Goal: Navigation & Orientation: Find specific page/section

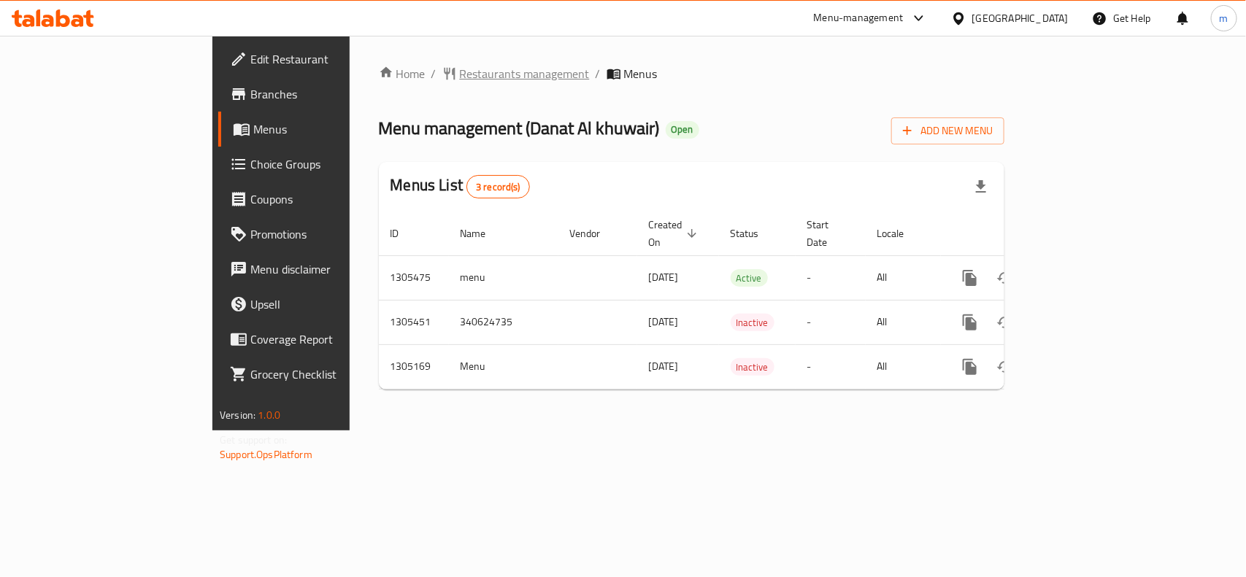
click at [460, 79] on span "Restaurants management" at bounding box center [525, 74] width 130 height 18
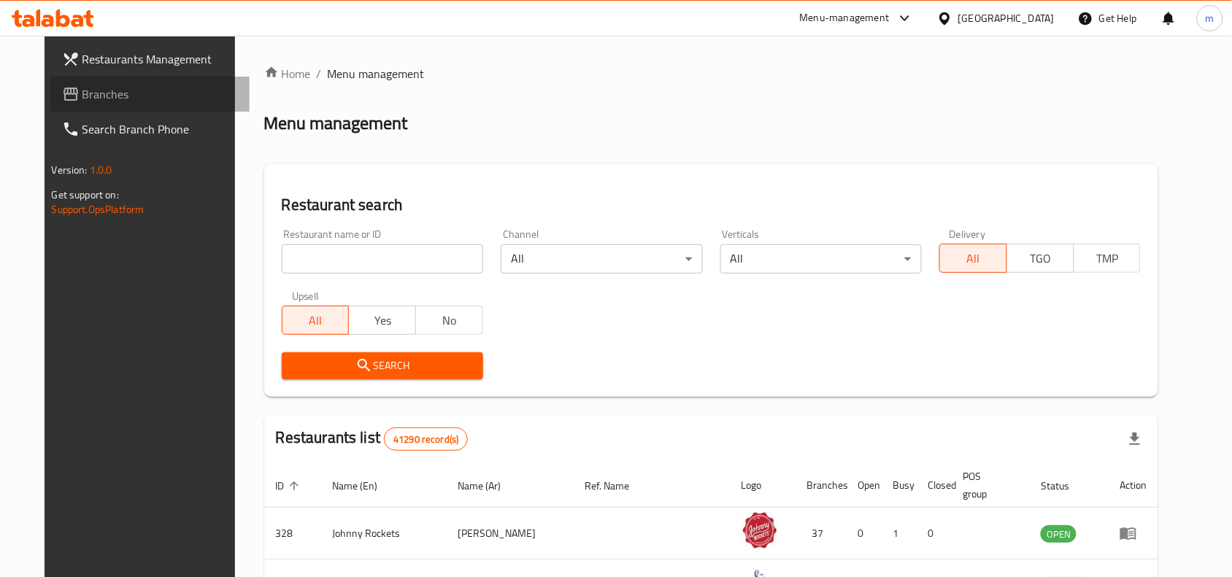
click at [82, 93] on span "Branches" at bounding box center [160, 94] width 156 height 18
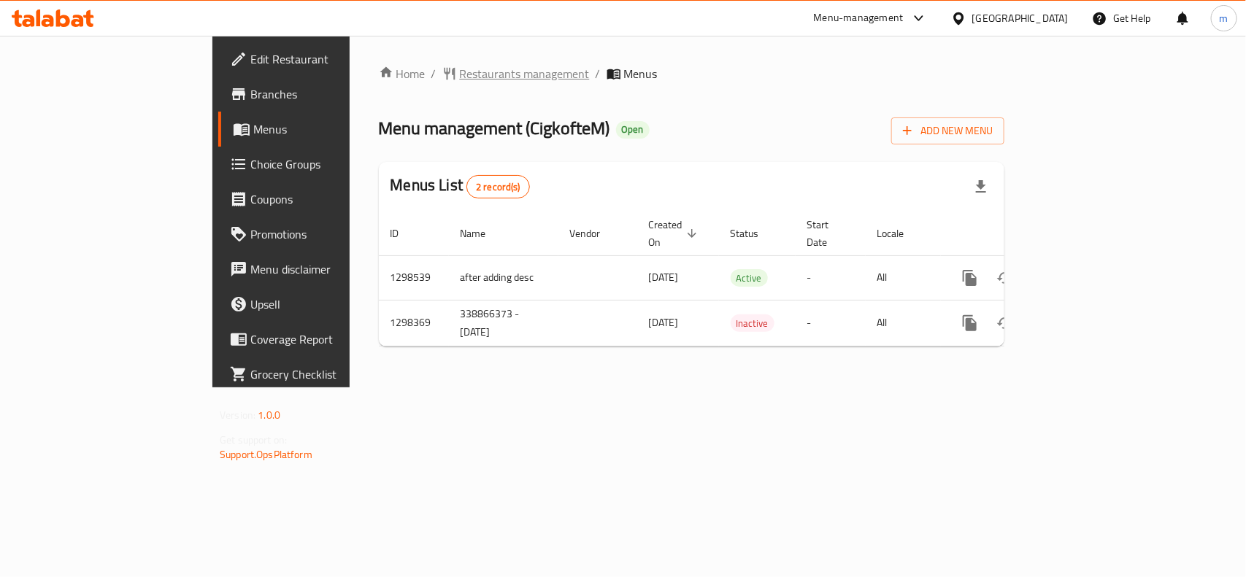
click at [460, 70] on span "Restaurants management" at bounding box center [525, 74] width 130 height 18
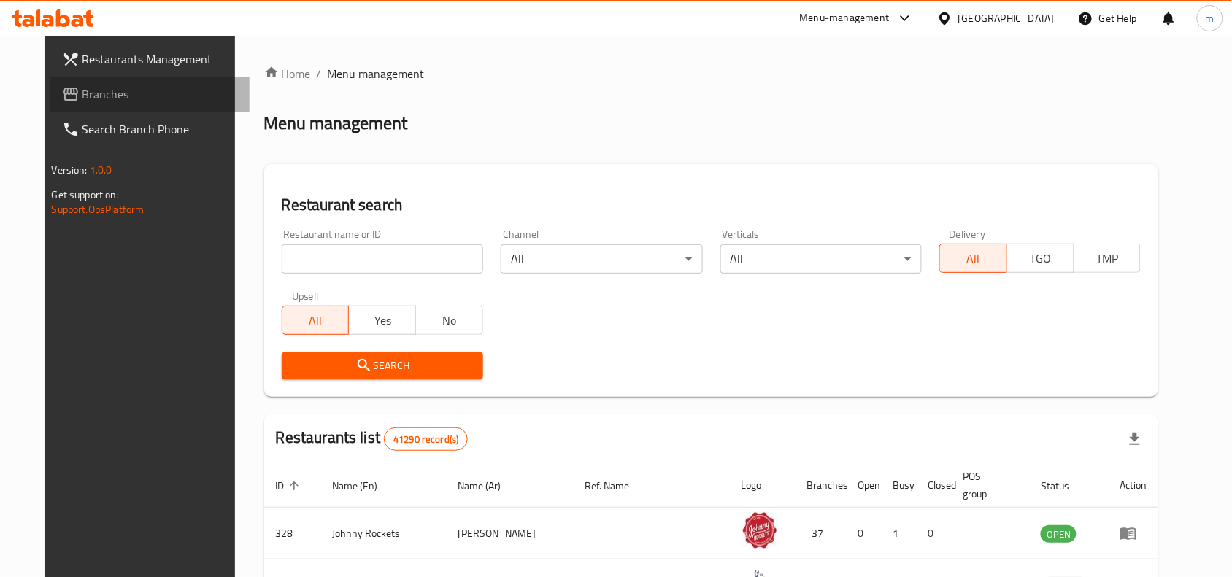
click at [82, 96] on span "Branches" at bounding box center [160, 94] width 156 height 18
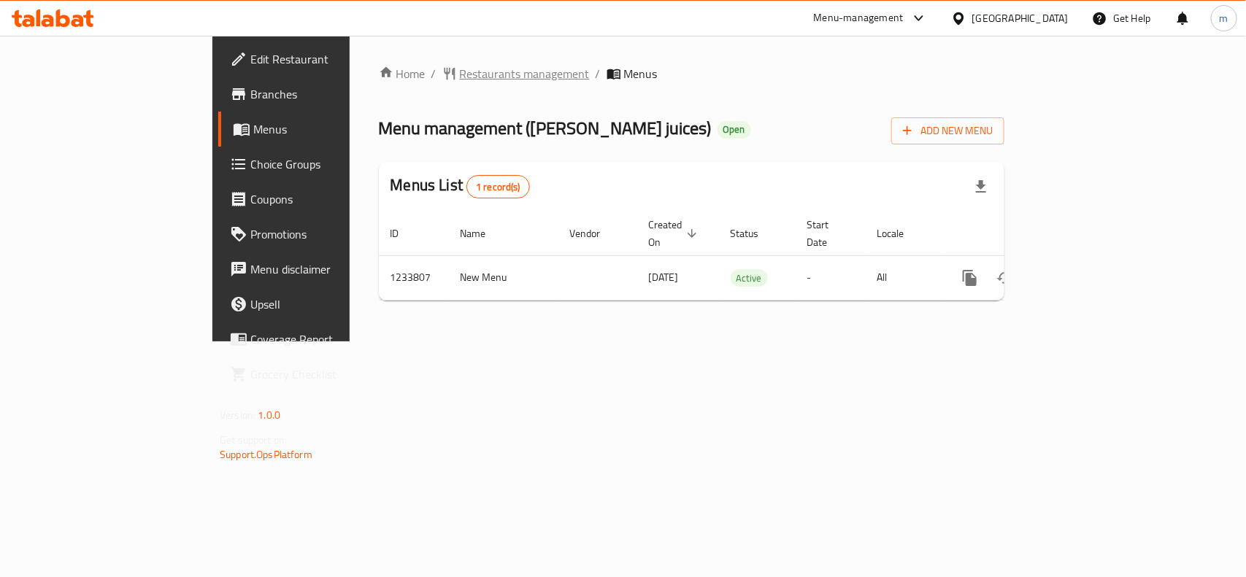
click at [460, 81] on span "Restaurants management" at bounding box center [525, 74] width 130 height 18
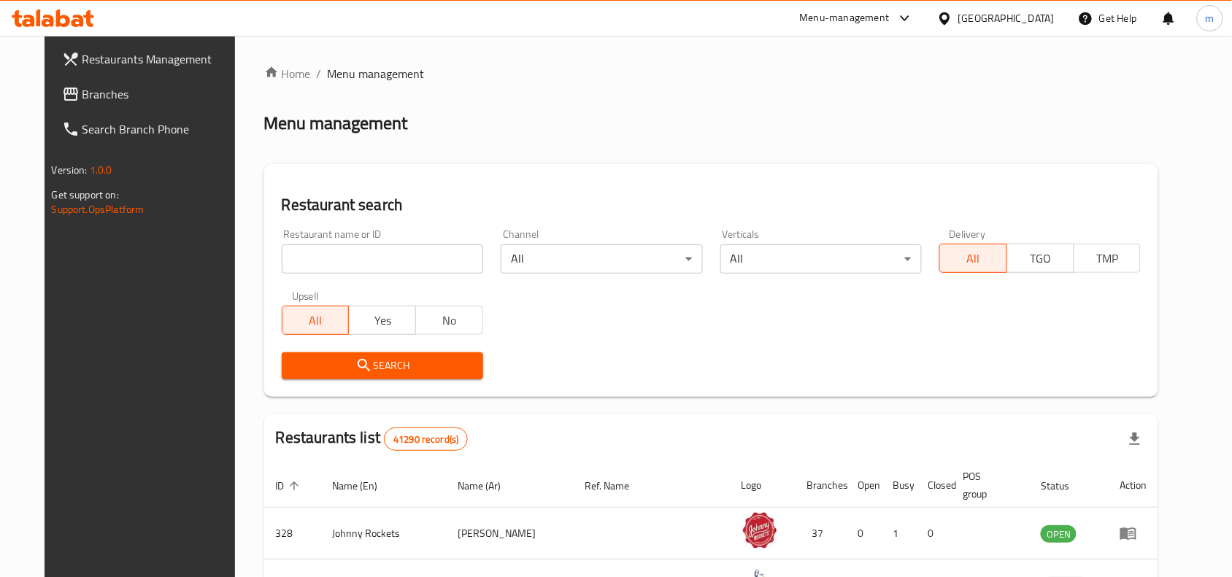
click at [86, 96] on span "Branches" at bounding box center [160, 94] width 156 height 18
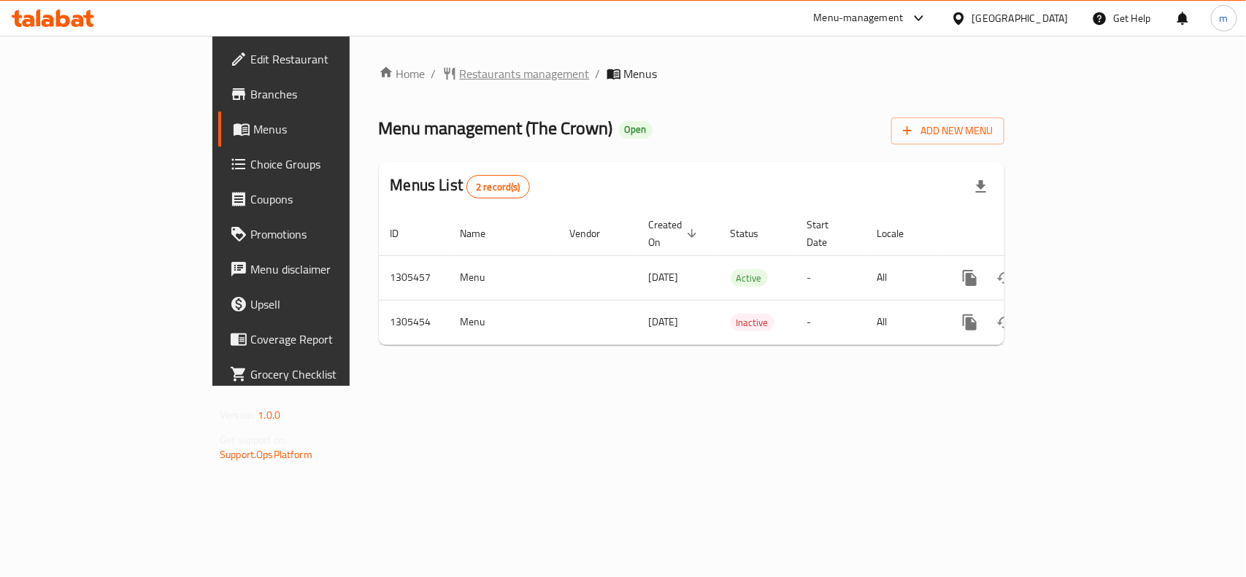
click at [460, 71] on span "Restaurants management" at bounding box center [525, 74] width 130 height 18
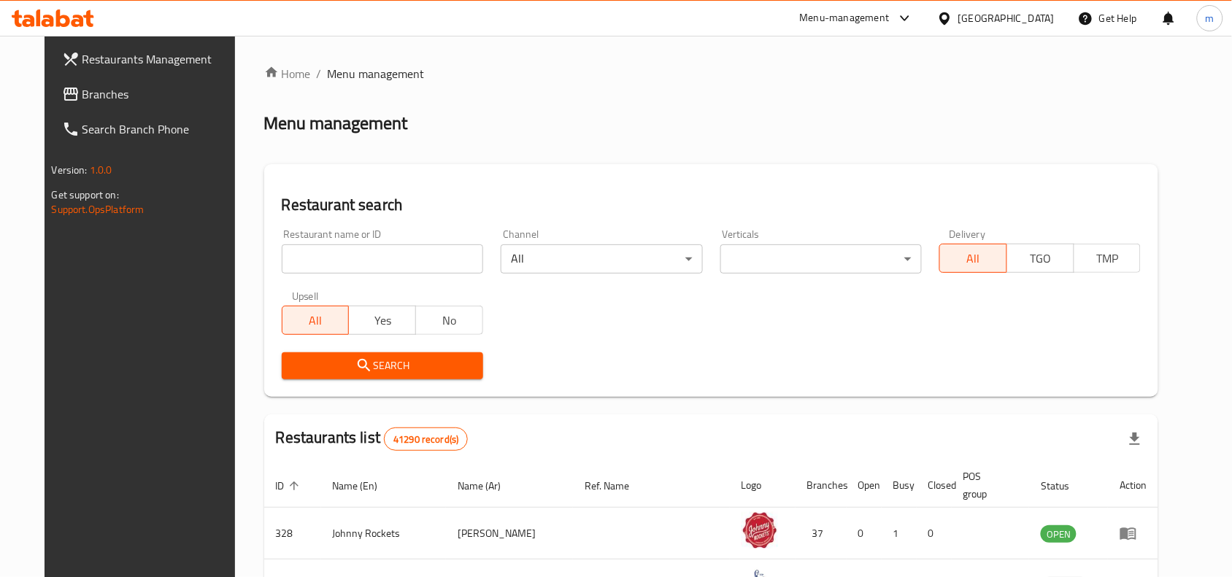
click at [82, 93] on span "Branches" at bounding box center [160, 94] width 156 height 18
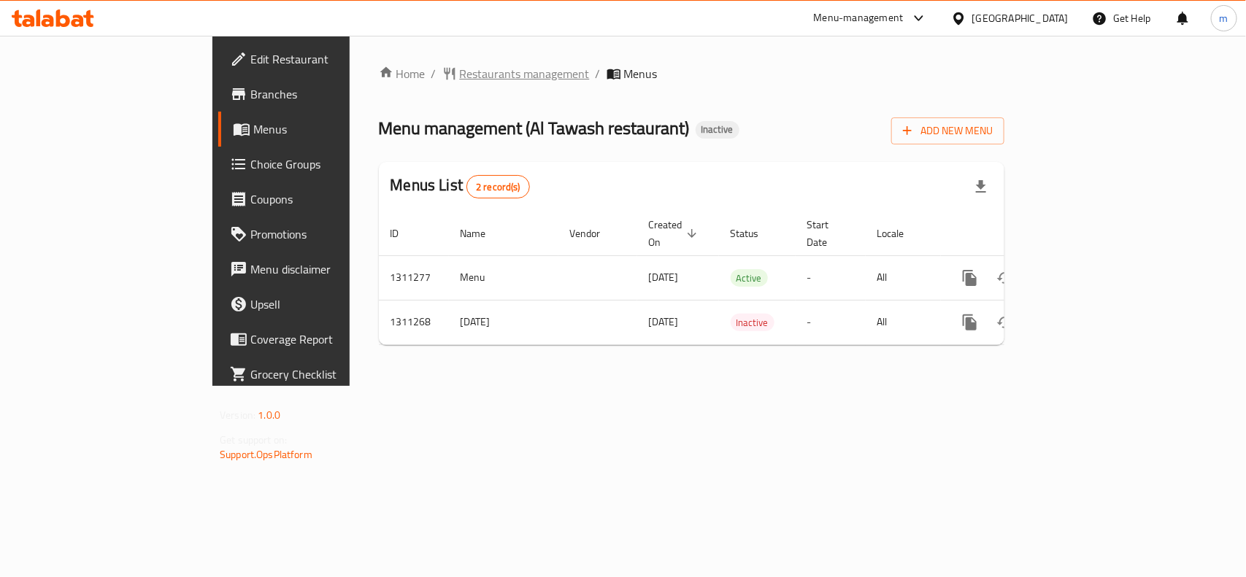
click at [460, 71] on span "Restaurants management" at bounding box center [525, 74] width 130 height 18
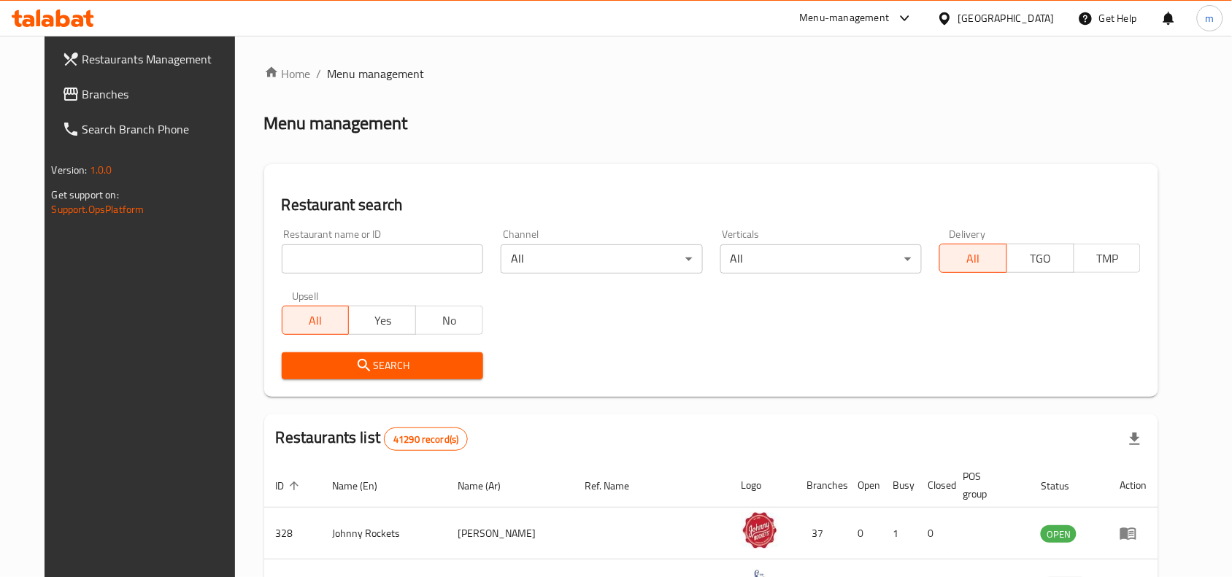
click at [82, 85] on span "Branches" at bounding box center [160, 94] width 156 height 18
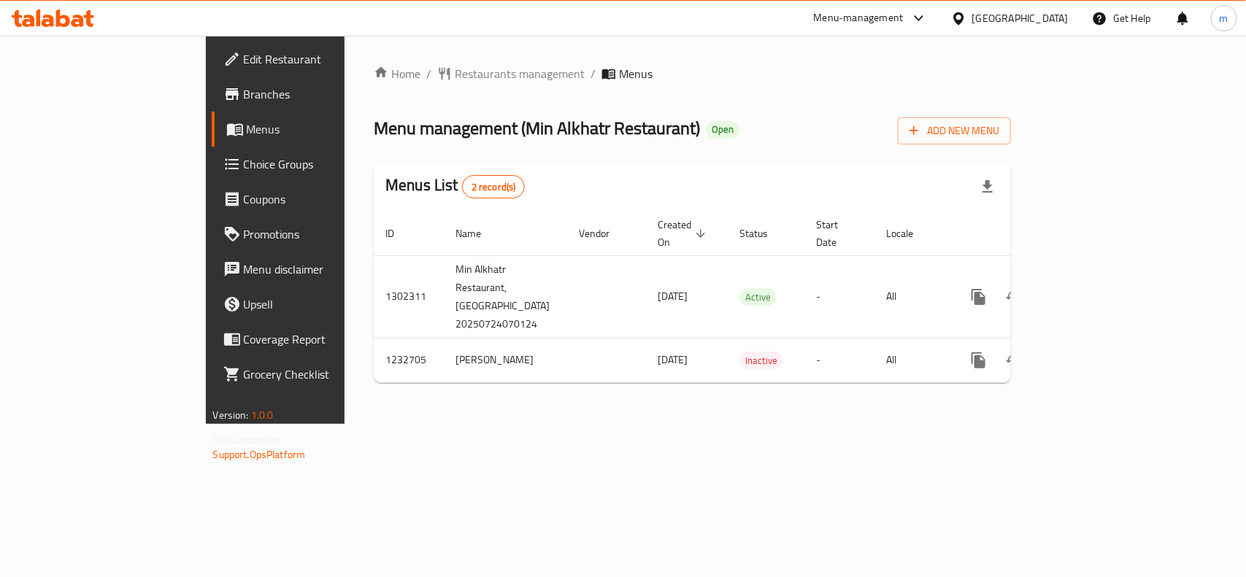
click at [971, 15] on div at bounding box center [961, 18] width 21 height 16
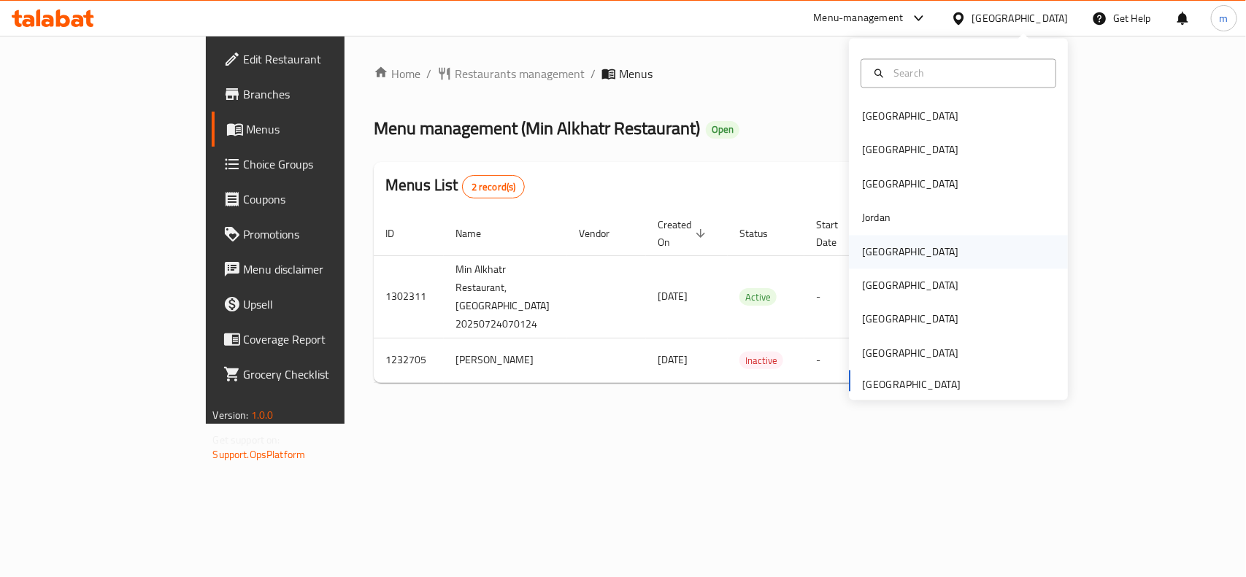
click at [903, 257] on div "Kuwait" at bounding box center [958, 252] width 219 height 34
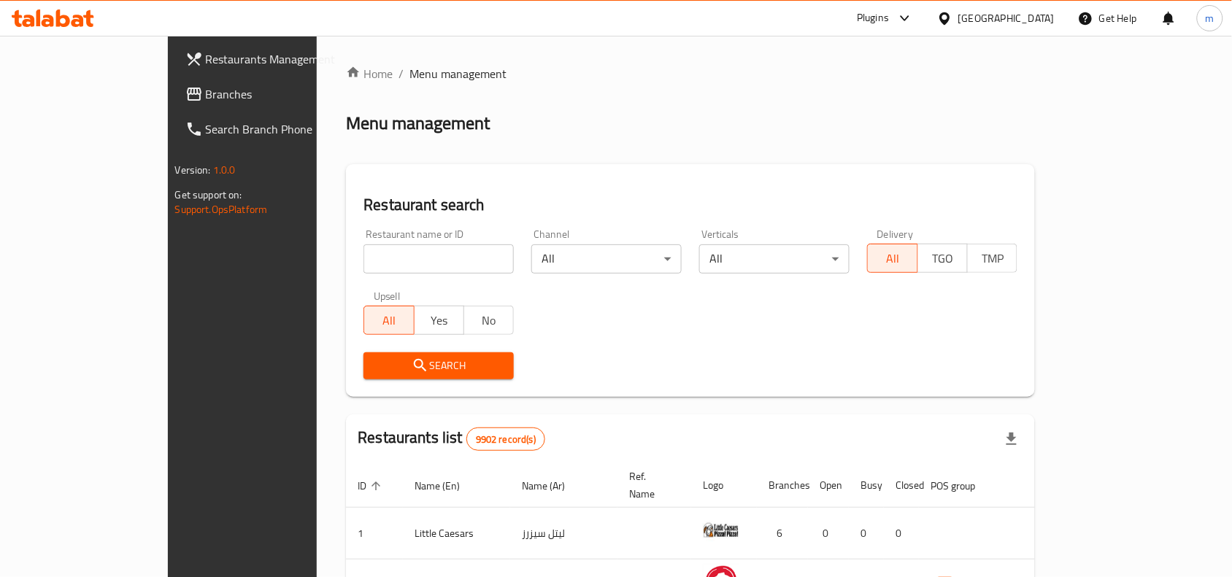
click at [174, 80] on link "Branches" at bounding box center [274, 94] width 200 height 35
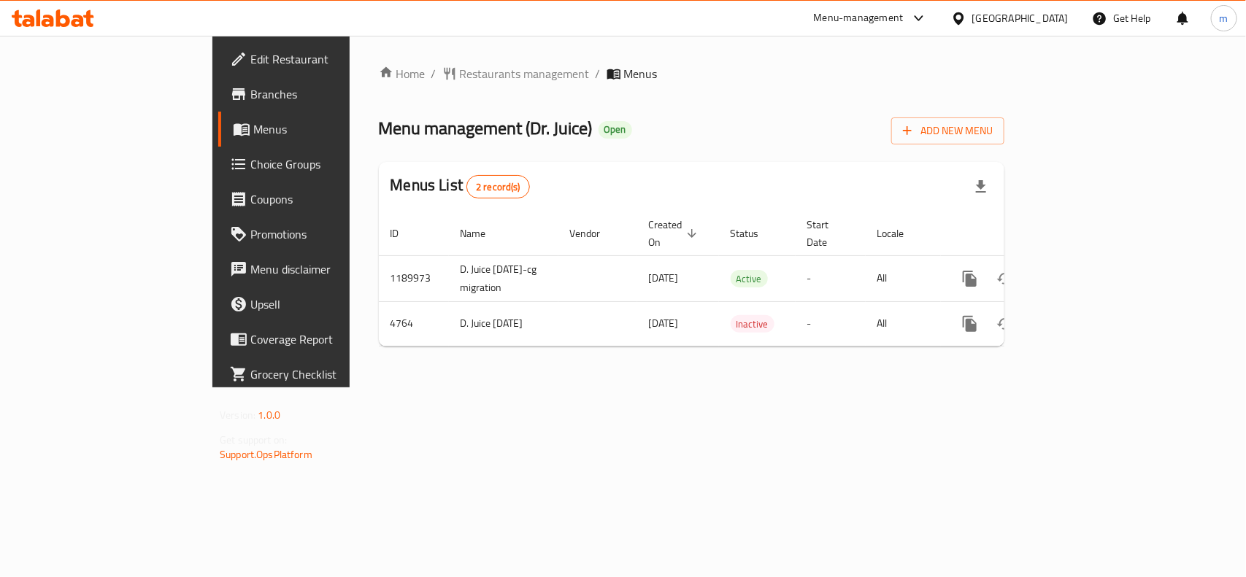
click at [1040, 17] on div "[GEOGRAPHIC_DATA]" at bounding box center [1020, 18] width 96 height 16
click at [460, 69] on span "Restaurants management" at bounding box center [525, 74] width 130 height 18
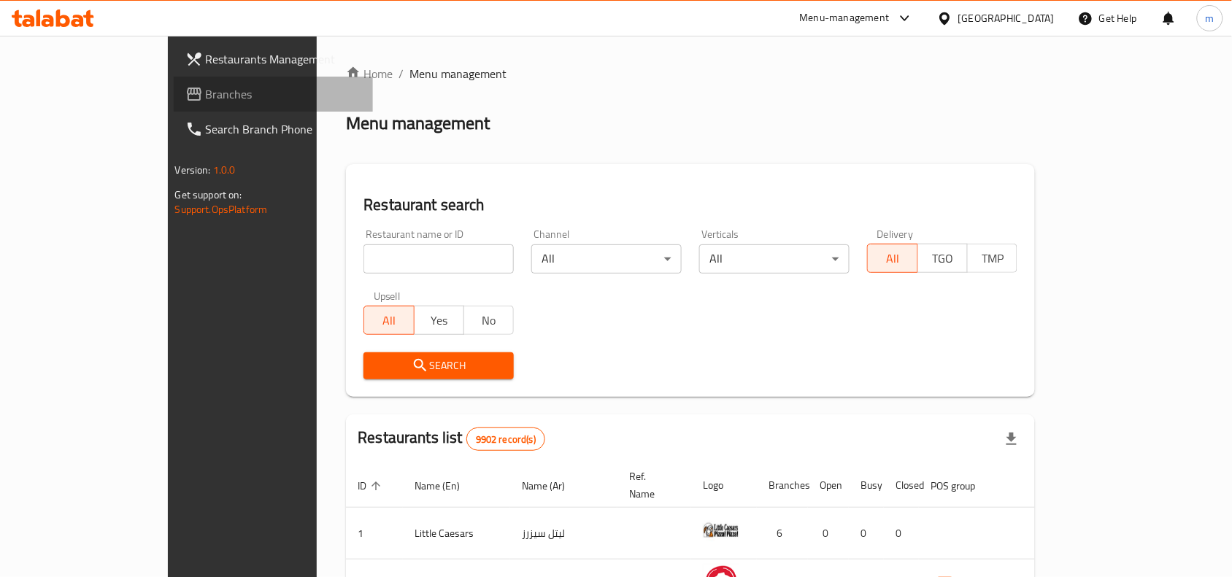
click at [174, 103] on link "Branches" at bounding box center [274, 94] width 200 height 35
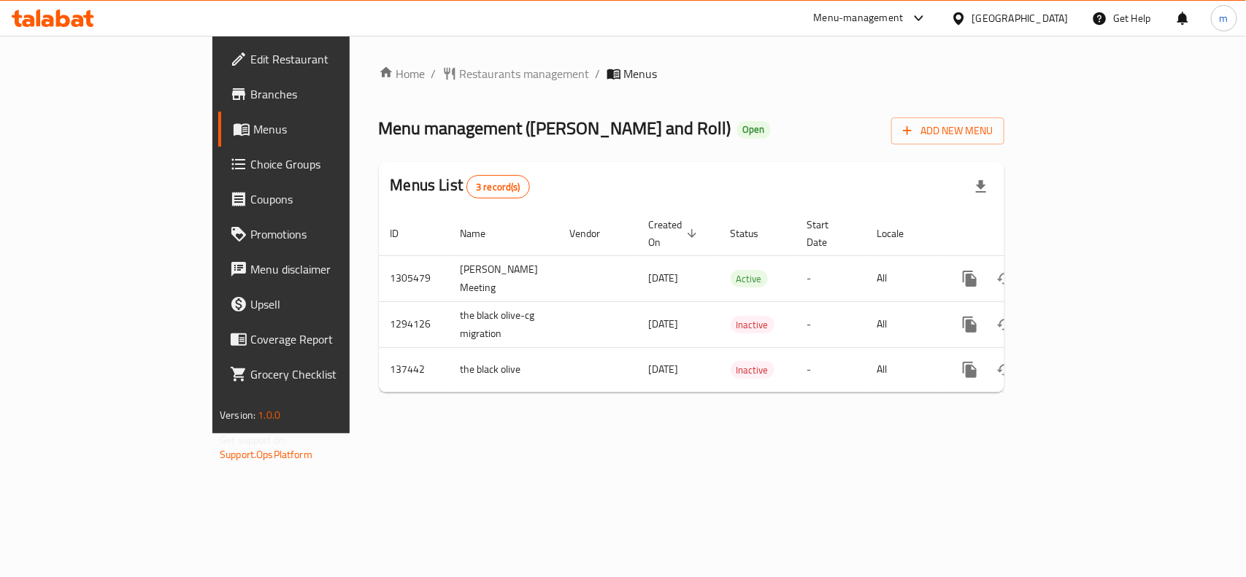
click at [966, 20] on icon at bounding box center [958, 18] width 15 height 15
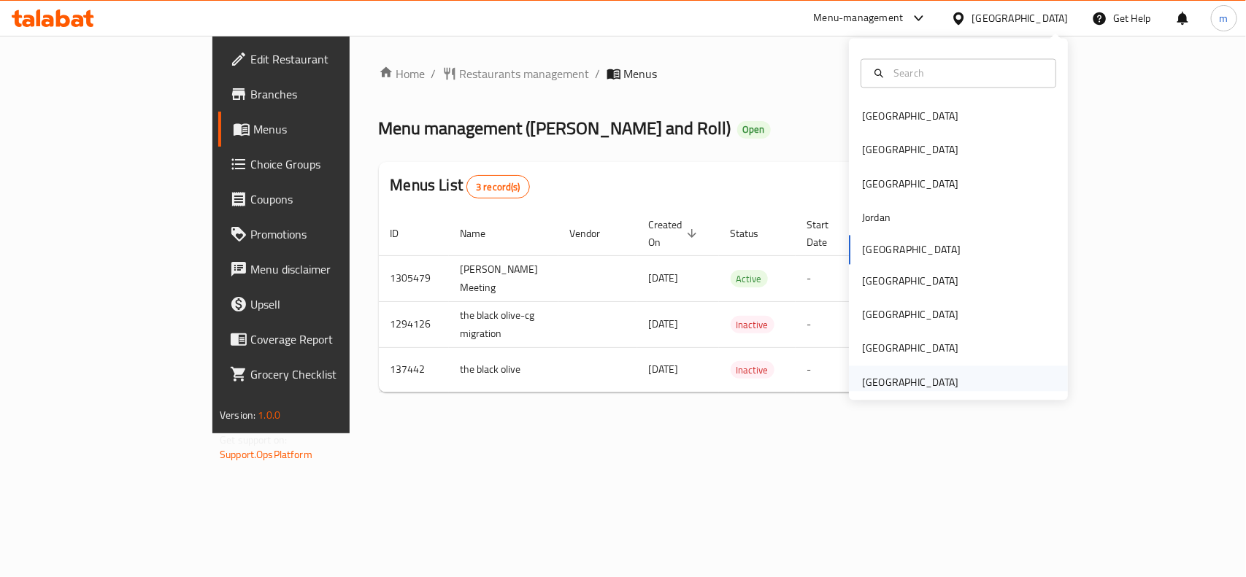
click at [947, 373] on div "[GEOGRAPHIC_DATA]" at bounding box center [910, 383] width 120 height 34
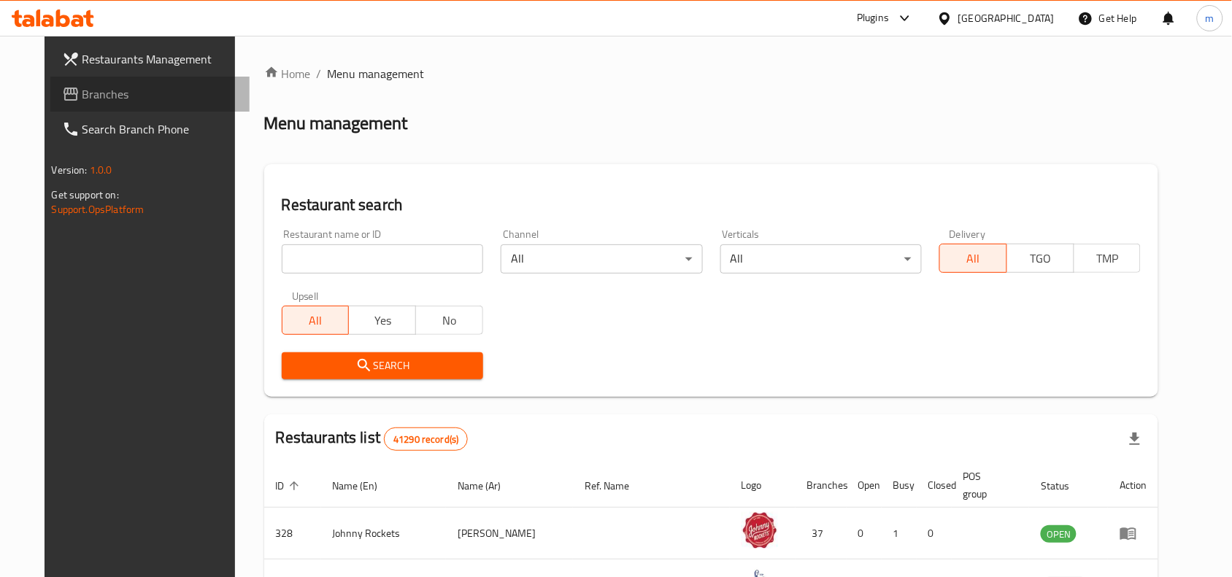
click at [82, 99] on span "Branches" at bounding box center [160, 94] width 156 height 18
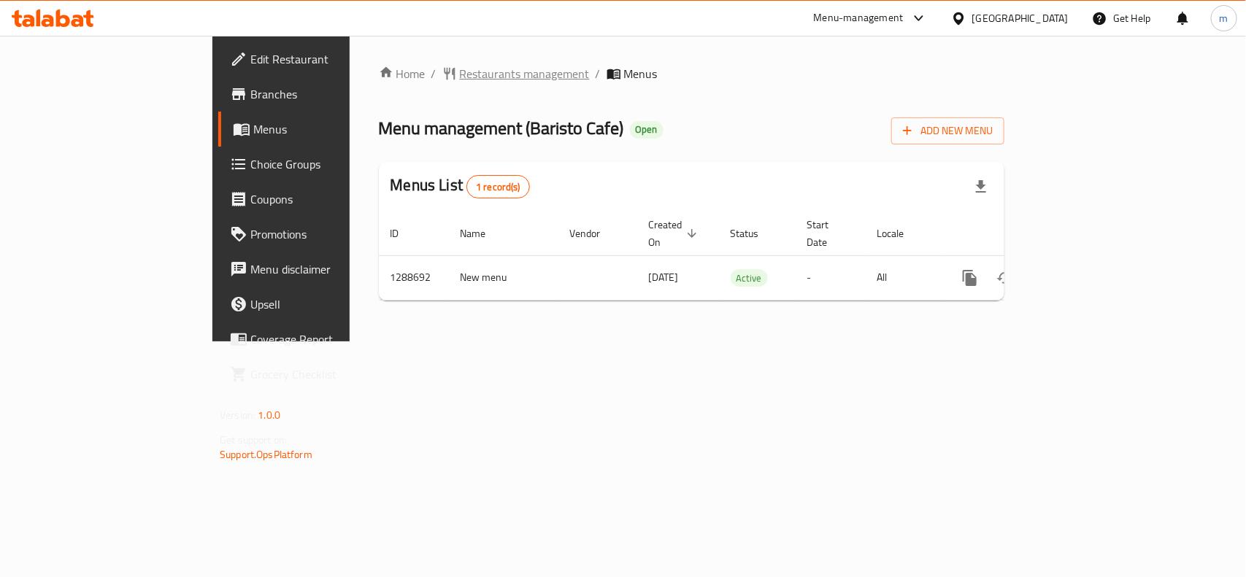
click at [460, 72] on span "Restaurants management" at bounding box center [525, 74] width 130 height 18
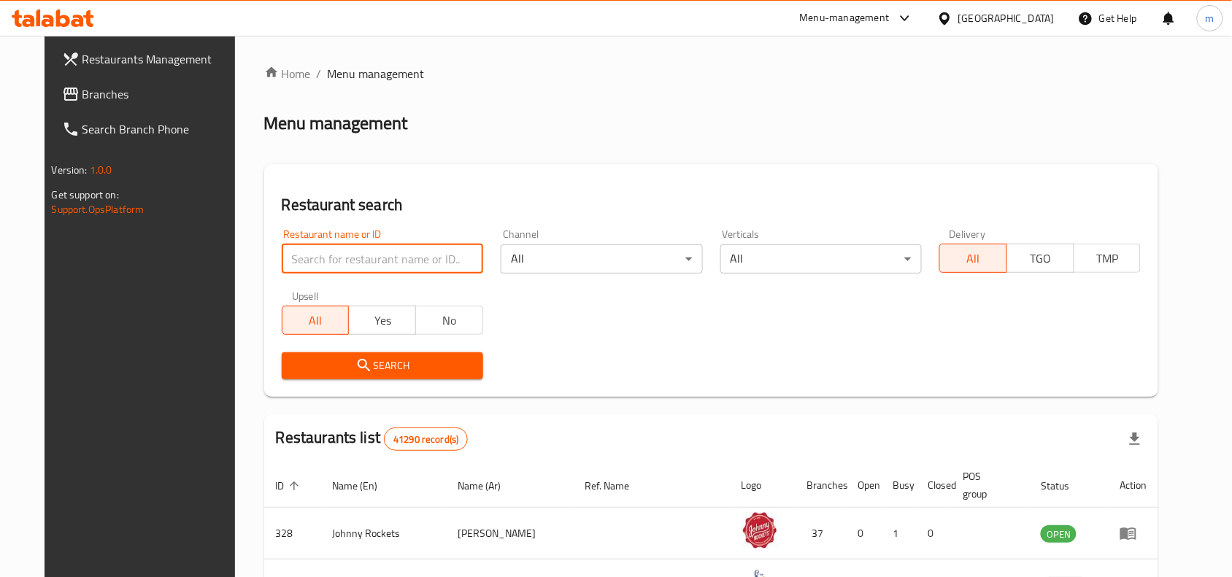
click at [301, 249] on input "search" at bounding box center [382, 259] width 201 height 29
paste input "697255"
type input "697255"
click button "Search" at bounding box center [382, 366] width 201 height 27
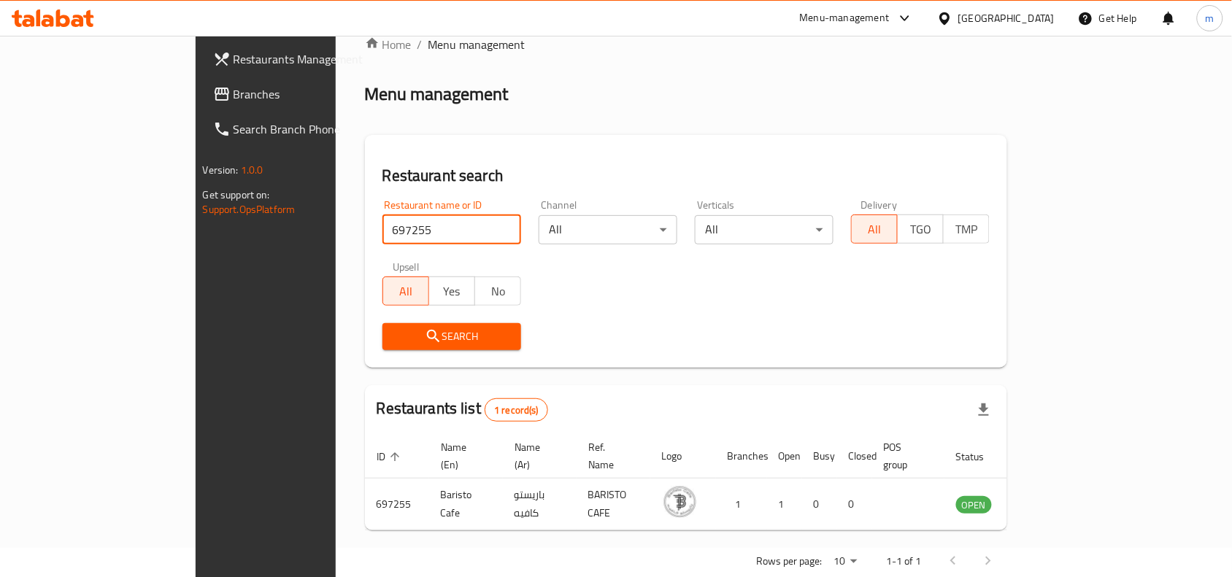
scroll to position [45, 0]
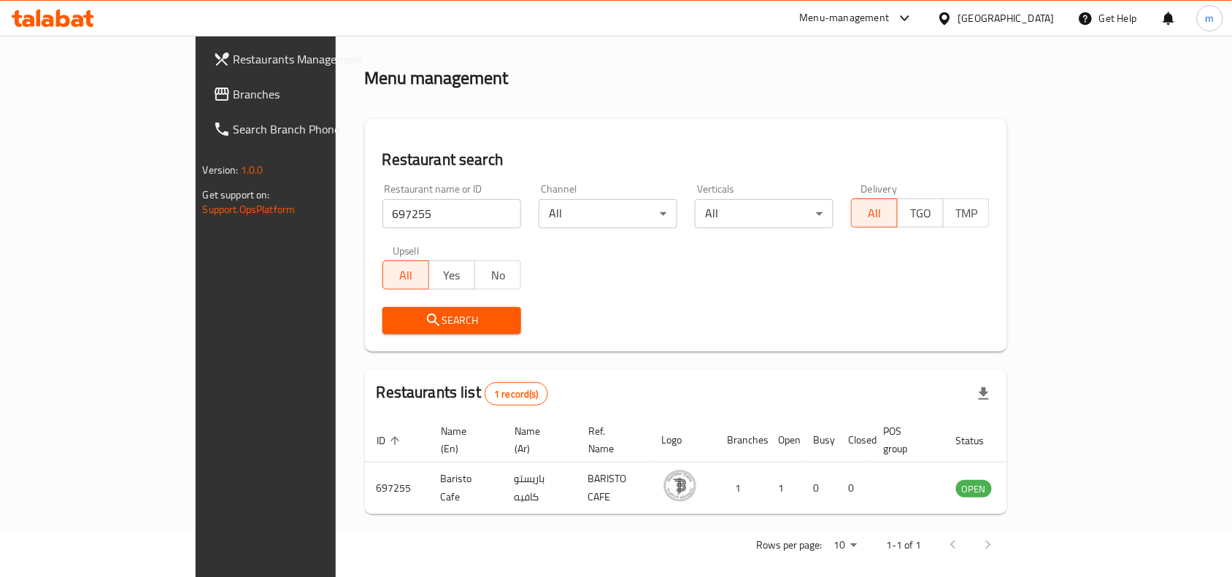
click at [201, 103] on link "Branches" at bounding box center [301, 94] width 200 height 35
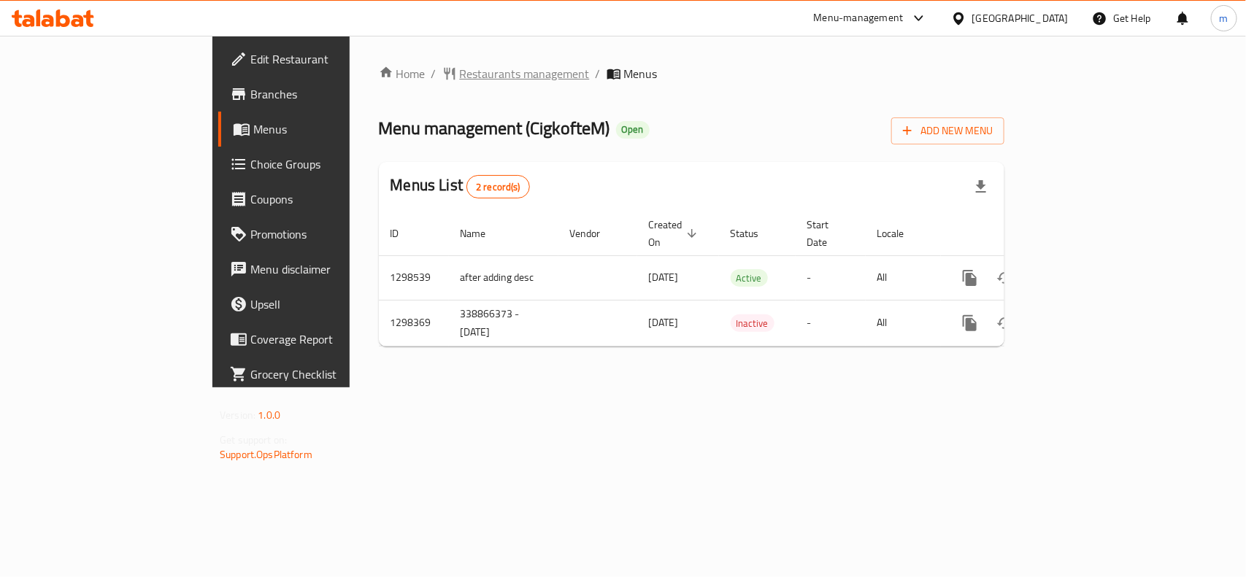
click at [460, 78] on span "Restaurants management" at bounding box center [525, 74] width 130 height 18
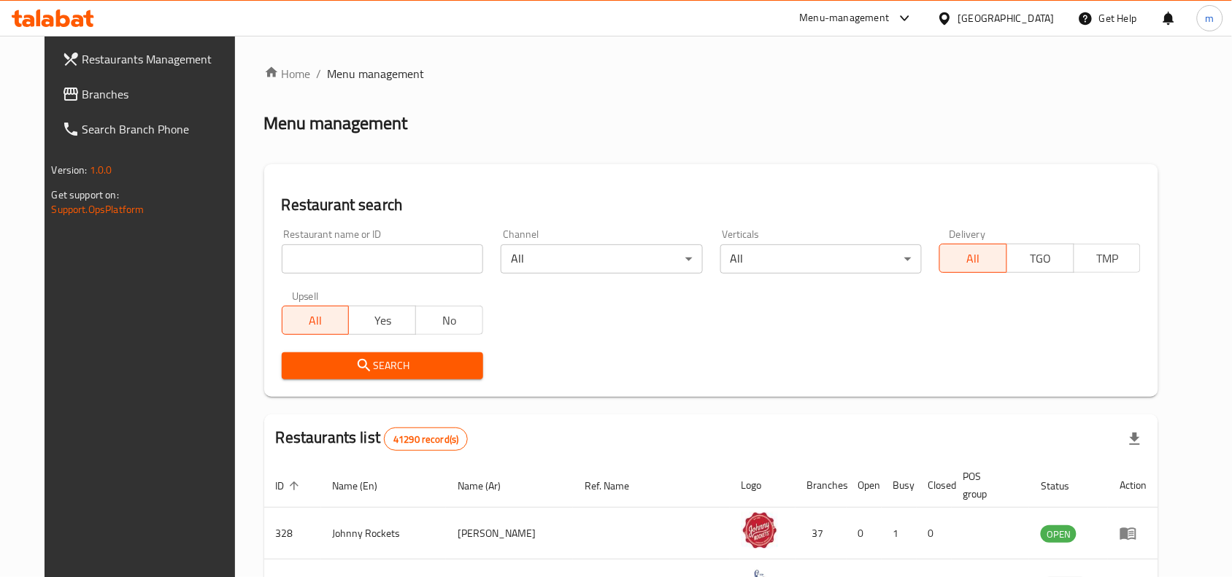
click at [50, 93] on link "Branches" at bounding box center [150, 94] width 200 height 35
